Goal: Find specific page/section: Find specific page/section

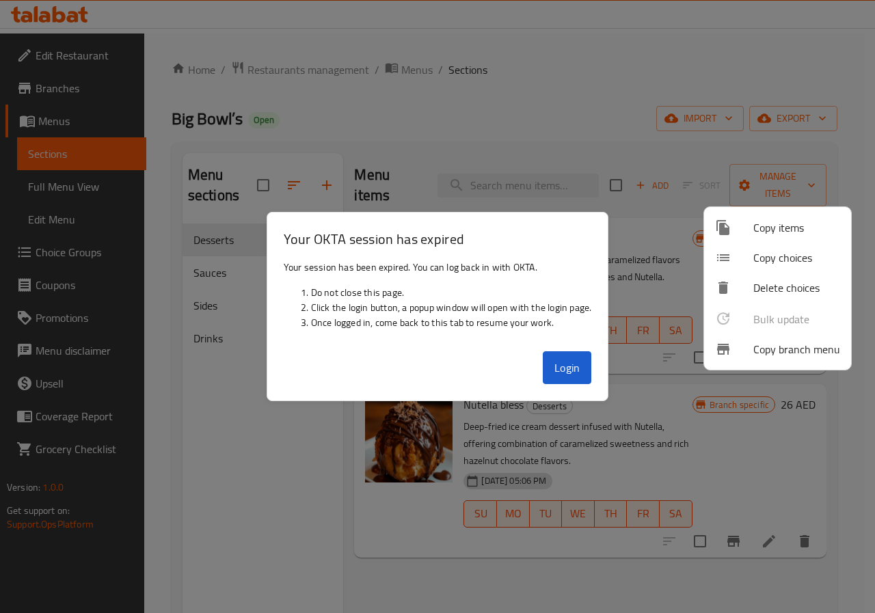
click at [579, 374] on div at bounding box center [437, 306] width 875 height 613
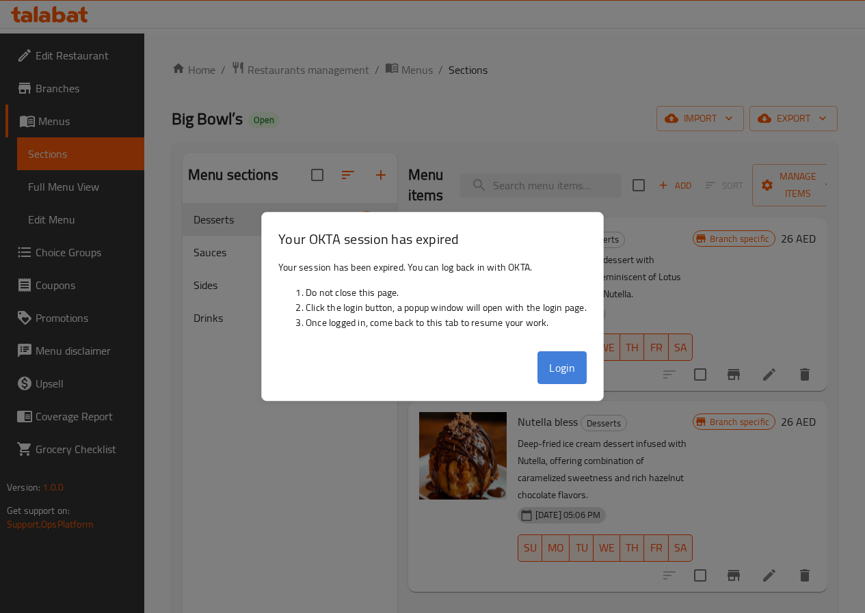
click at [568, 376] on button "Login" at bounding box center [562, 368] width 49 height 33
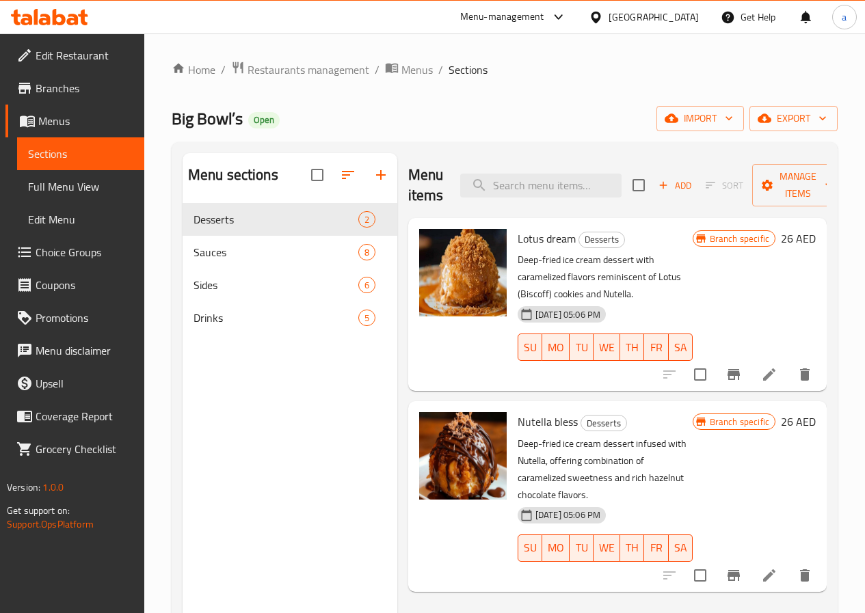
click at [665, 16] on div "[GEOGRAPHIC_DATA]" at bounding box center [654, 17] width 90 height 15
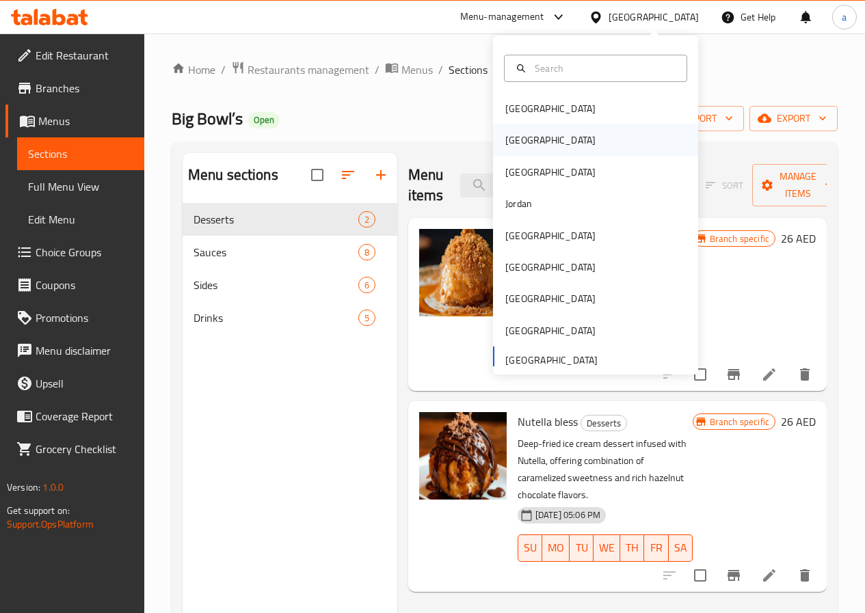
click at [536, 146] on div "[GEOGRAPHIC_DATA]" at bounding box center [595, 139] width 205 height 31
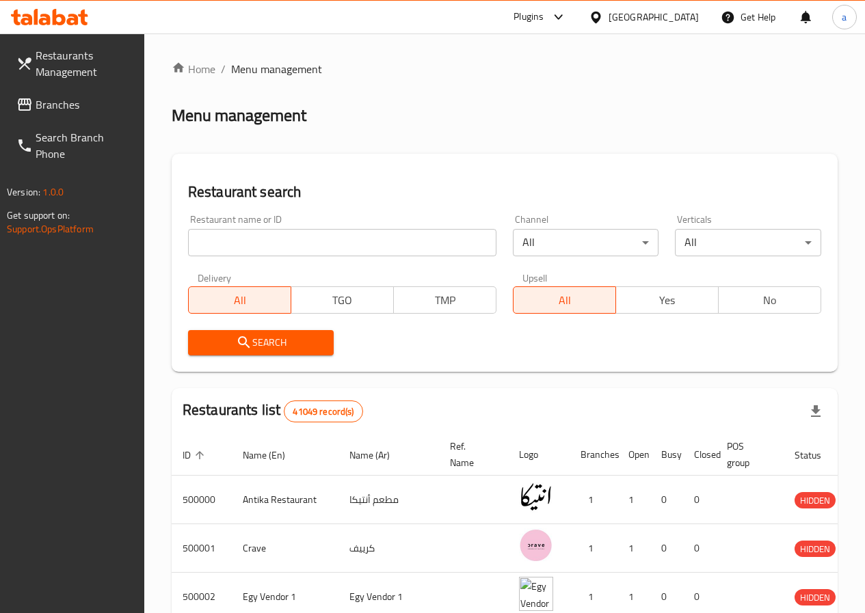
click at [60, 93] on link "Branches" at bounding box center [74, 104] width 139 height 33
